Goal: Task Accomplishment & Management: Manage account settings

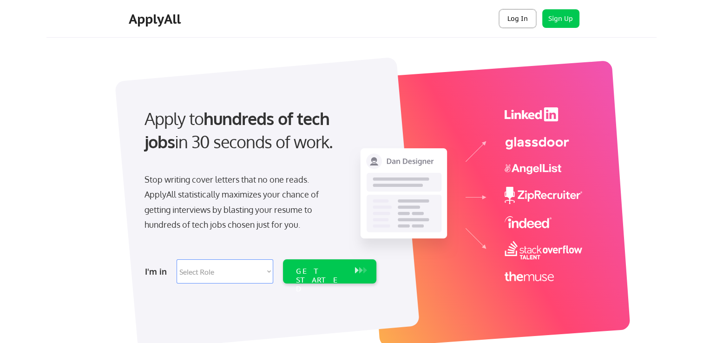
click at [515, 18] on button "Log In" at bounding box center [517, 18] width 37 height 19
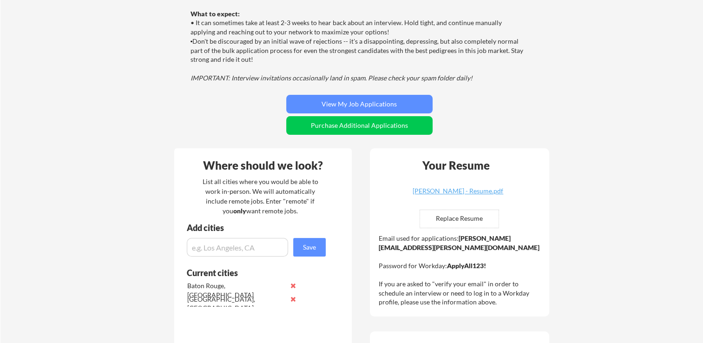
scroll to position [126, 0]
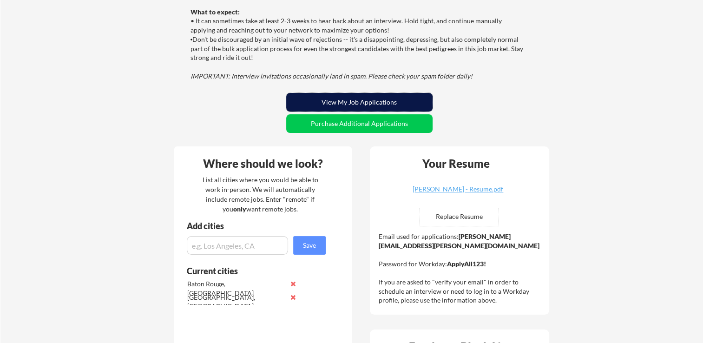
click at [346, 103] on button "View My Job Applications" at bounding box center [359, 102] width 146 height 19
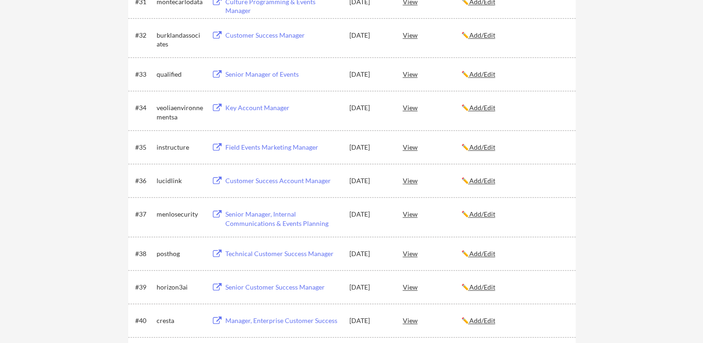
scroll to position [1289, 0]
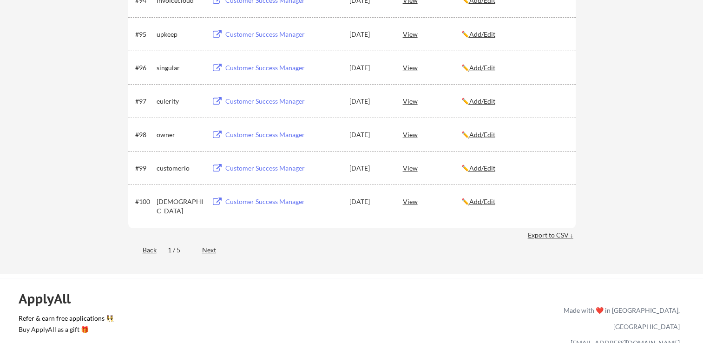
scroll to position [3455, 0]
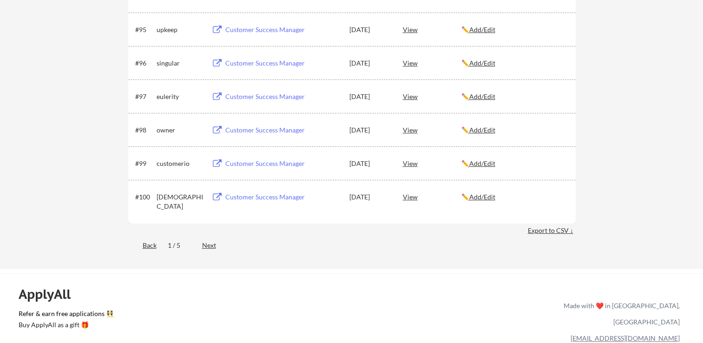
click at [208, 246] on div "Next" at bounding box center [214, 245] width 25 height 9
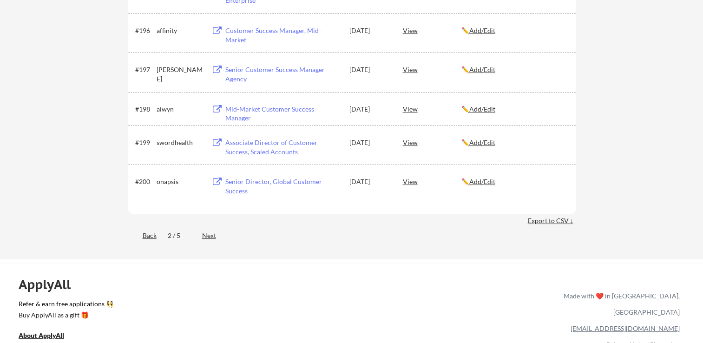
scroll to position [3718, 0]
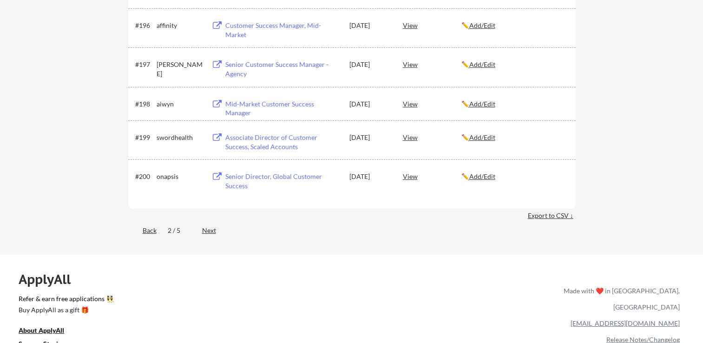
click at [210, 231] on div "Next" at bounding box center [214, 230] width 25 height 9
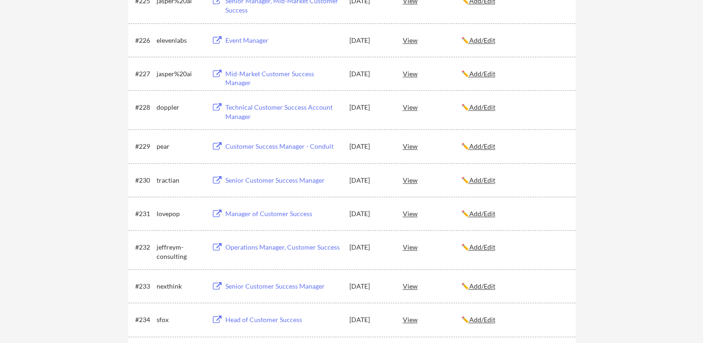
scroll to position [0, 0]
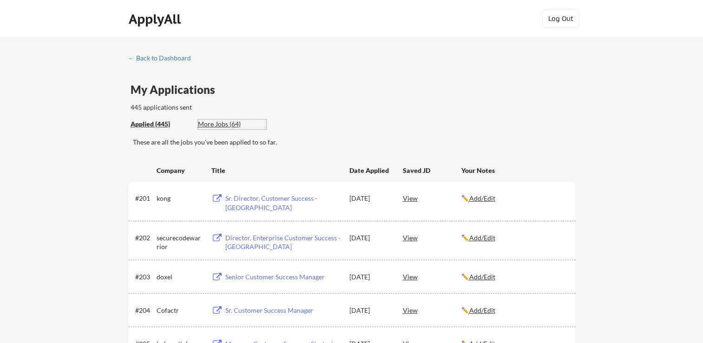
drag, startPoint x: 220, startPoint y: 124, endPoint x: 380, endPoint y: 138, distance: 161.0
click at [456, 84] on div "My Applications 445 applications sent" at bounding box center [353, 98] width 445 height 28
drag, startPoint x: 506, startPoint y: 79, endPoint x: 446, endPoint y: 69, distance: 60.3
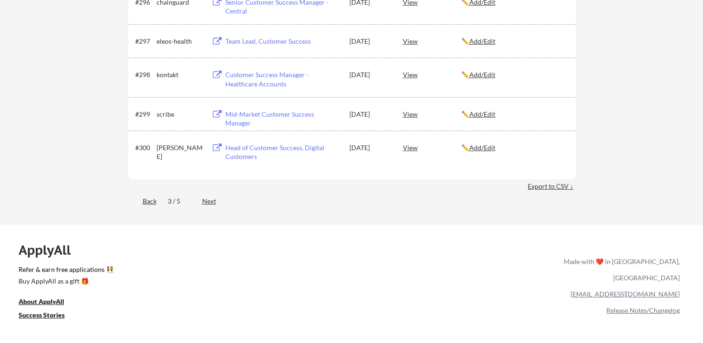
scroll to position [3551, 0]
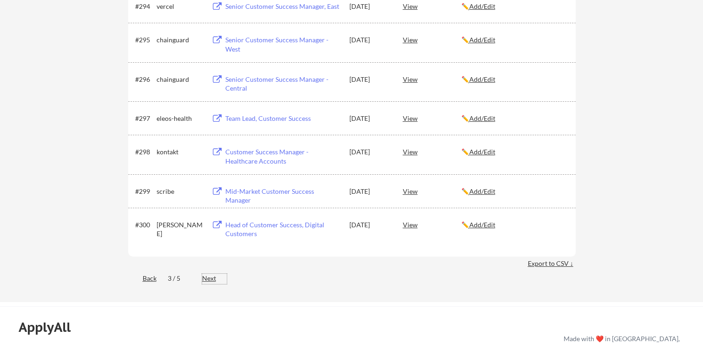
click at [206, 279] on div "Next" at bounding box center [214, 278] width 25 height 9
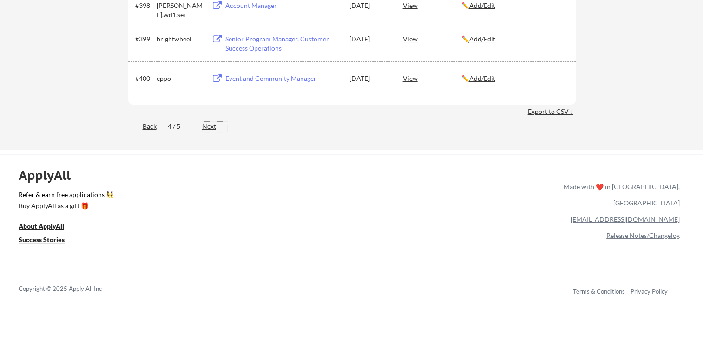
click at [208, 128] on div "Next" at bounding box center [214, 126] width 25 height 9
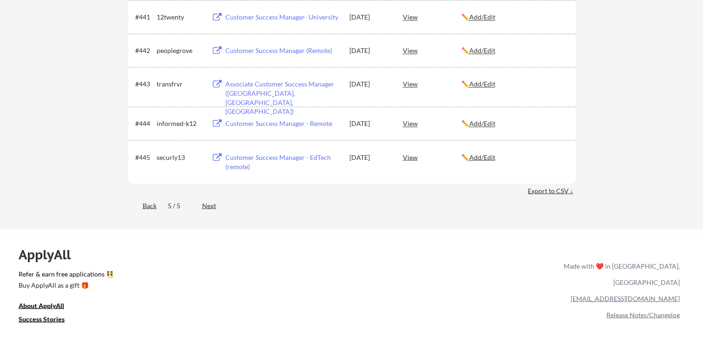
scroll to position [1618, 0]
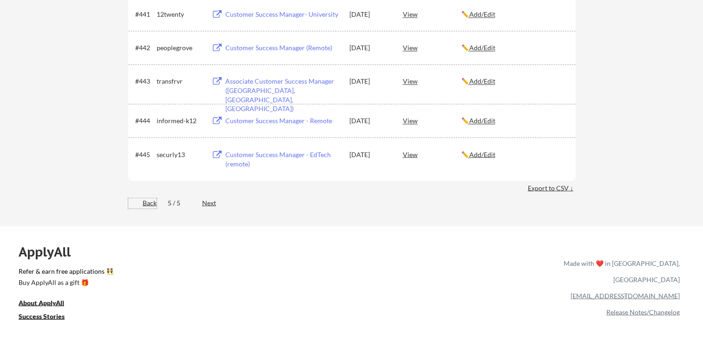
click at [151, 203] on div "Back" at bounding box center [142, 202] width 28 height 9
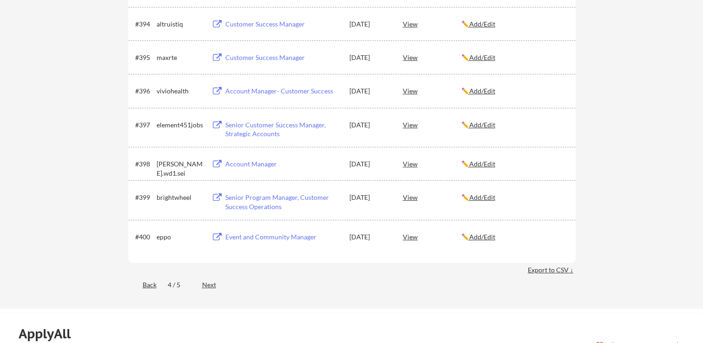
scroll to position [3387, 0]
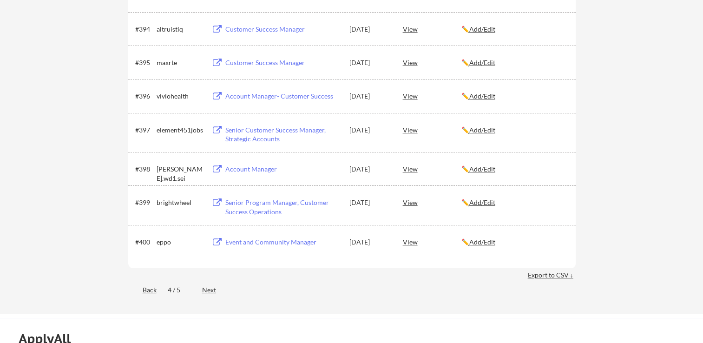
click at [149, 290] on div "Back" at bounding box center [142, 289] width 28 height 9
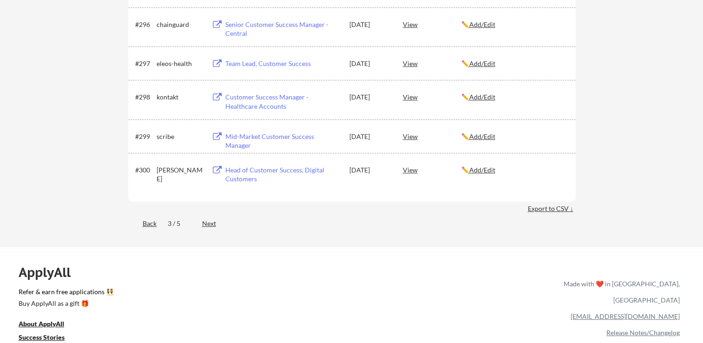
scroll to position [3610, 0]
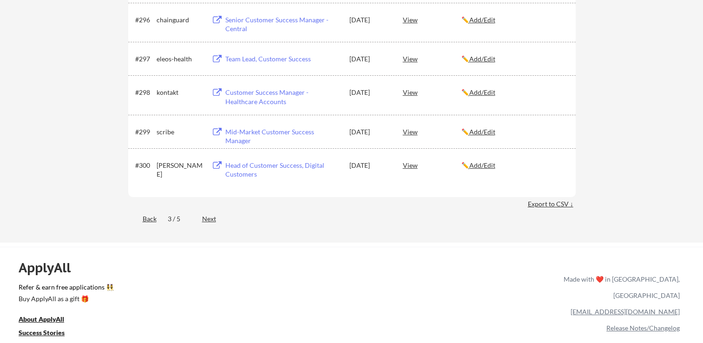
click at [146, 218] on div "Back" at bounding box center [142, 218] width 28 height 9
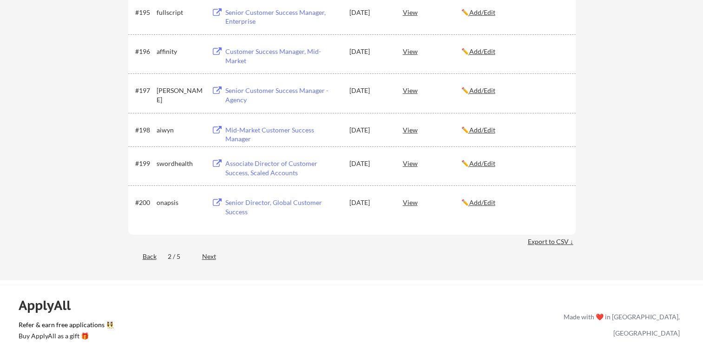
scroll to position [3676, 0]
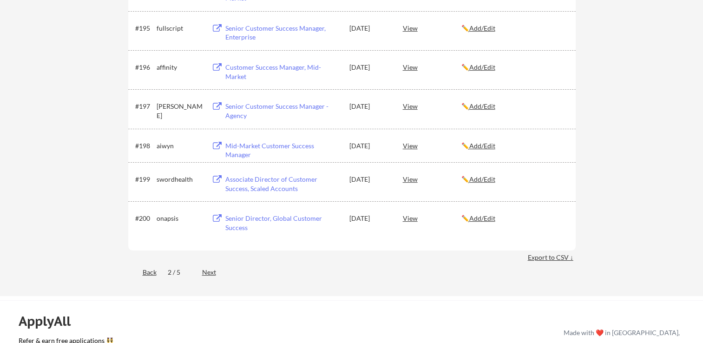
click at [147, 271] on div "Back" at bounding box center [142, 272] width 28 height 9
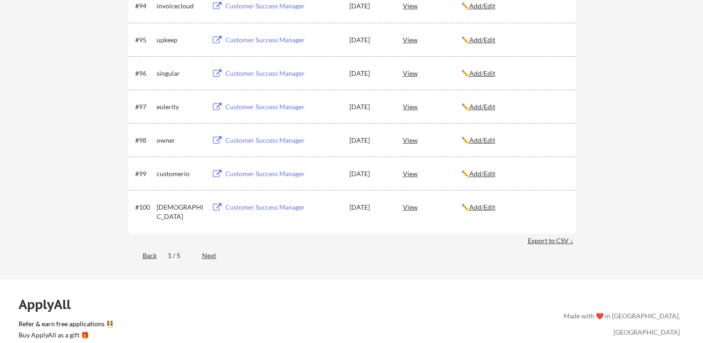
scroll to position [3450, 0]
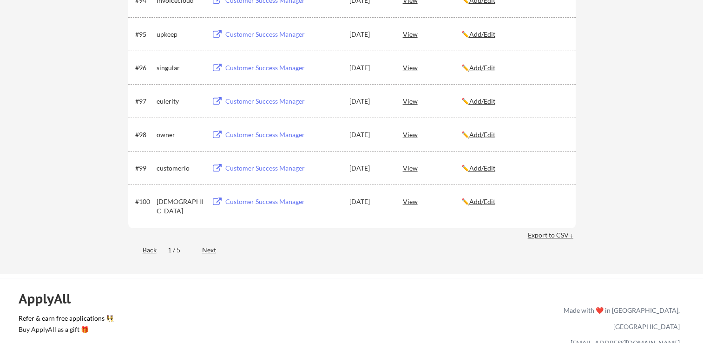
click at [209, 249] on div "Next" at bounding box center [214, 249] width 25 height 9
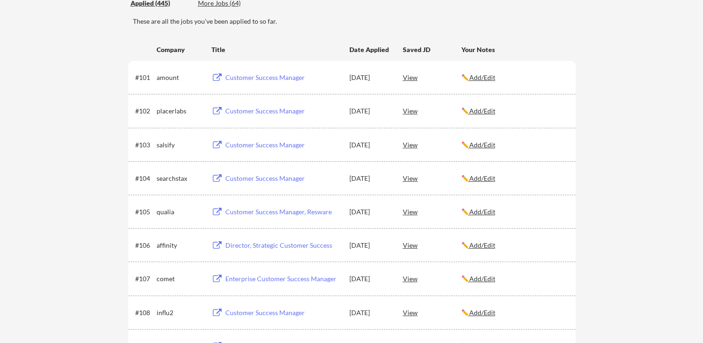
scroll to position [0, 0]
